Goal: Use online tool/utility

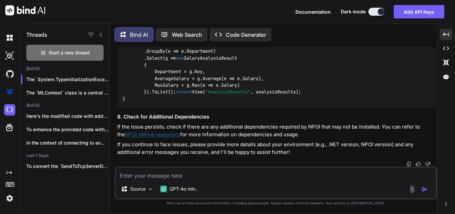
scroll to position [7657, 0]
click at [97, 34] on div at bounding box center [94, 34] width 17 height 9
click at [101, 32] on icon at bounding box center [100, 34] width 5 height 5
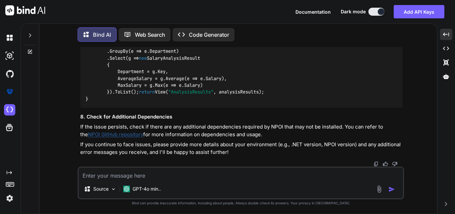
scroll to position [7982, 0]
click at [137, 35] on p "Web Search" at bounding box center [150, 35] width 30 height 8
click at [210, 34] on p "Code Generator" at bounding box center [209, 35] width 40 height 8
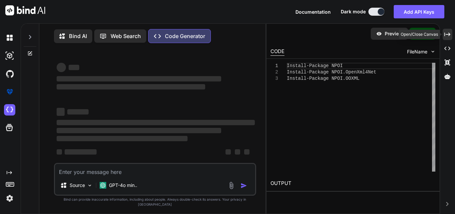
click at [447, 35] on icon "Created with Pixso." at bounding box center [448, 34] width 6 height 6
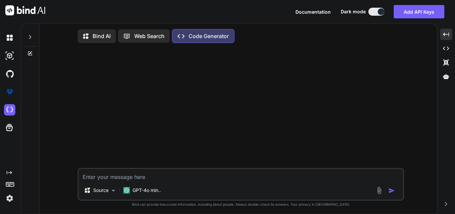
click at [100, 38] on p "Bind AI" at bounding box center [102, 36] width 18 height 8
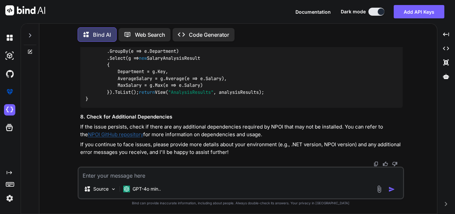
scroll to position [3126, 0]
